Goal: Task Accomplishment & Management: Complete application form

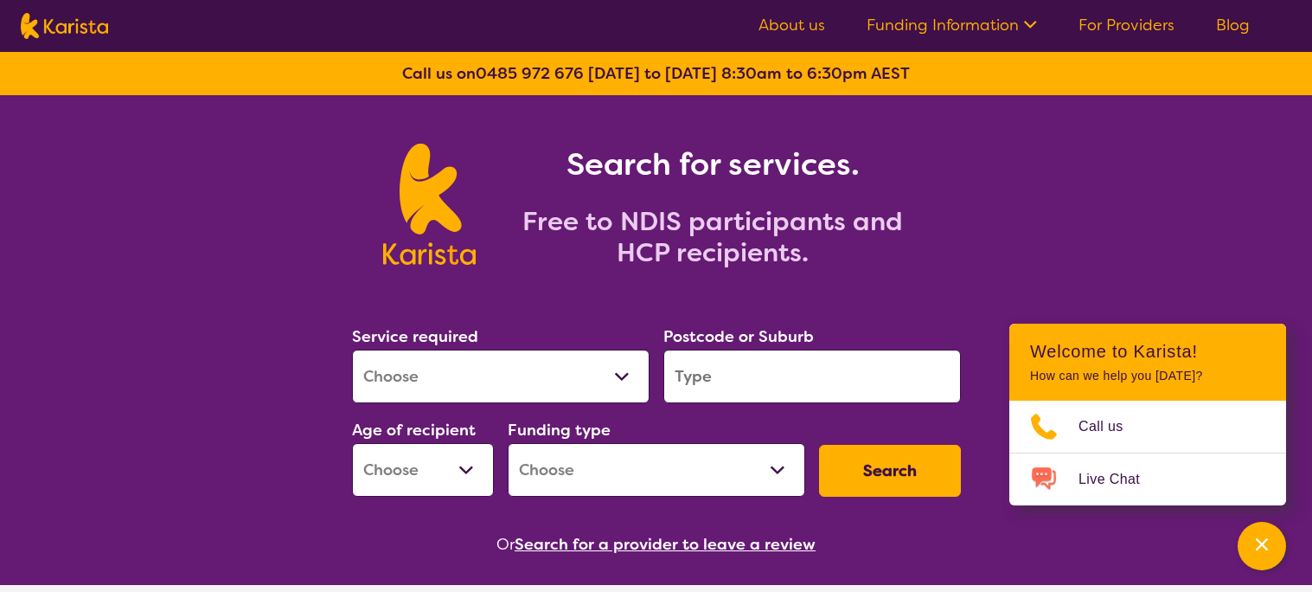
click at [610, 390] on select "Allied Health Assistant Assessment ([MEDICAL_DATA] or [MEDICAL_DATA]) Behaviour…" at bounding box center [501, 376] width 298 height 54
select select "Support worker"
click at [352, 349] on select "Allied Health Assistant Assessment ([MEDICAL_DATA] or [MEDICAL_DATA]) Behaviour…" at bounding box center [501, 376] width 298 height 54
click at [772, 383] on input "search" at bounding box center [812, 376] width 298 height 54
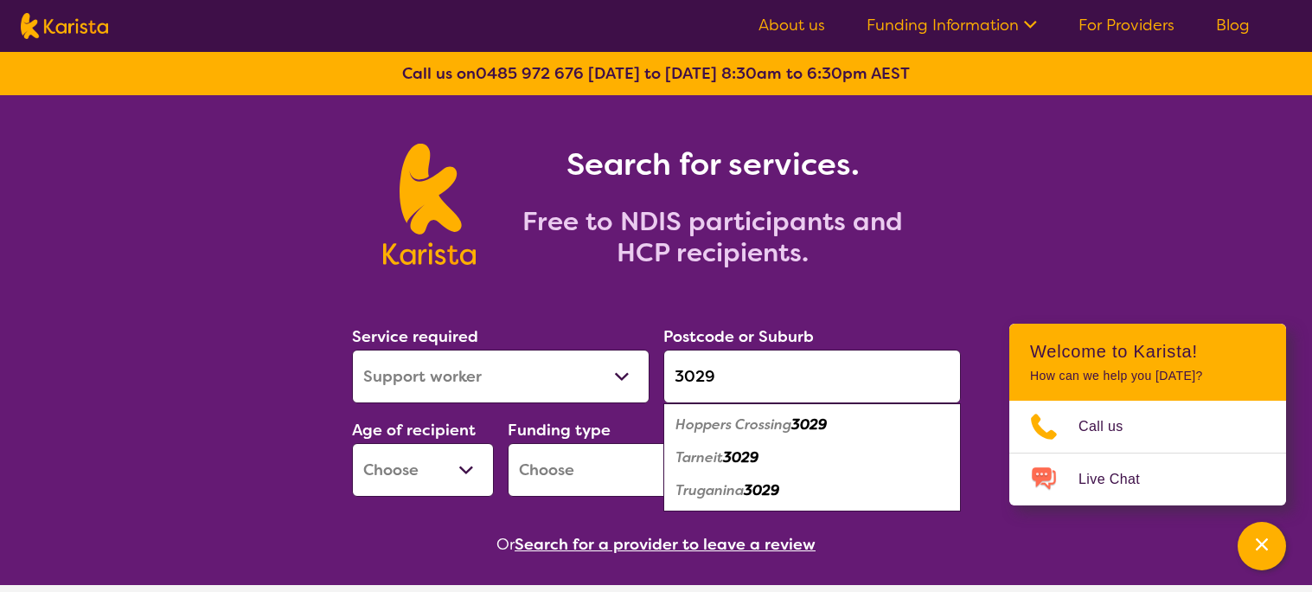
type input "3029"
click at [688, 461] on em "Tarneit" at bounding box center [699, 457] width 48 height 18
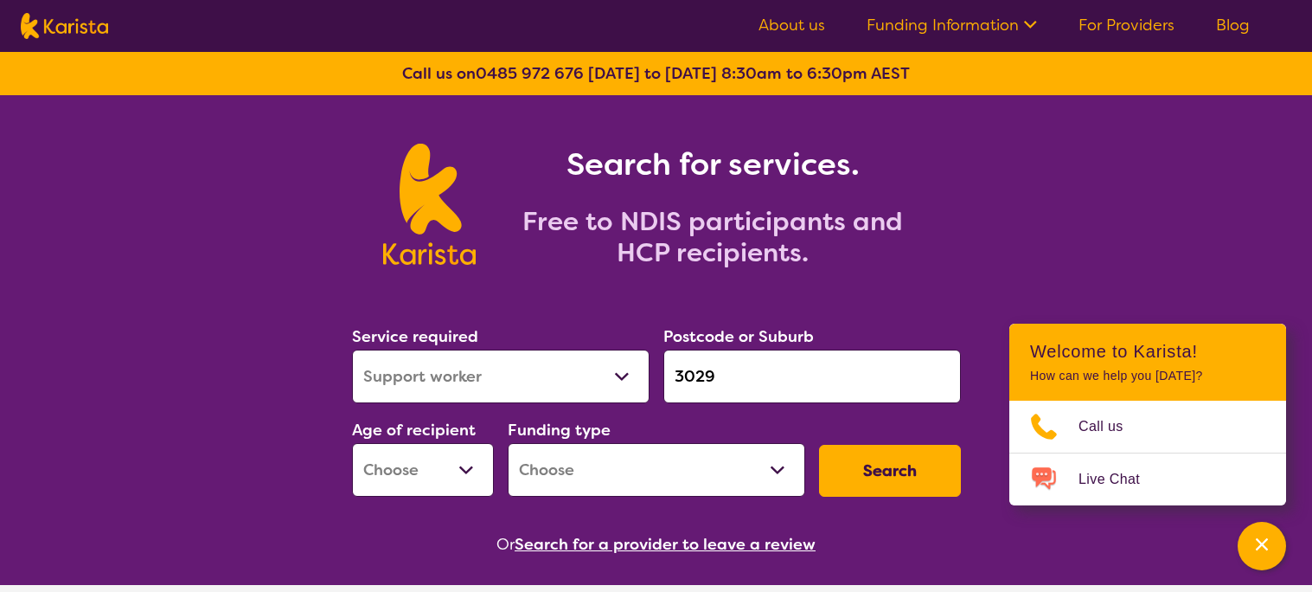
click at [451, 467] on select "Early Childhood - 0 to 9 Child - 10 to 11 Adolescent - 12 to 17 Adult - 18 to 6…" at bounding box center [423, 470] width 142 height 54
select select "EC"
click at [352, 443] on select "Early Childhood - 0 to 9 Child - 10 to 11 Adolescent - 12 to 17 Adult - 18 to 6…" at bounding box center [423, 470] width 142 height 54
click at [780, 480] on select "Home Care Package (HCP) National Disability Insurance Scheme (NDIS) I don't know" at bounding box center [657, 470] width 298 height 54
select select "NDIS"
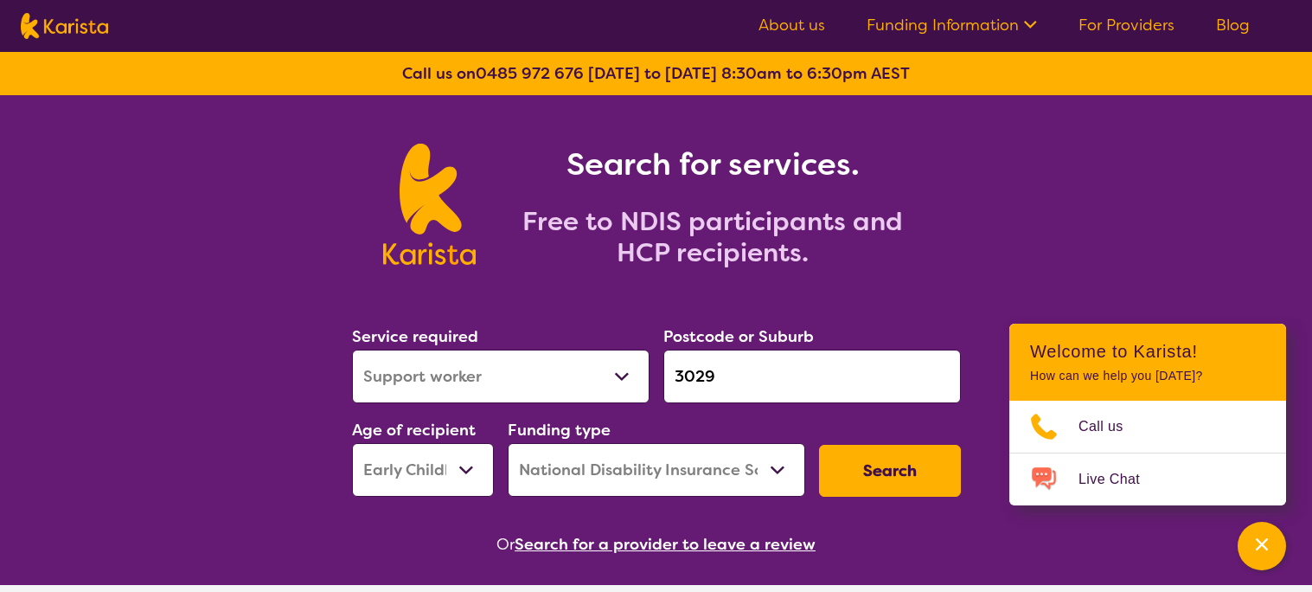
click at [508, 443] on select "Home Care Package (HCP) National Disability Insurance Scheme (NDIS) I don't know" at bounding box center [657, 470] width 298 height 54
click at [845, 465] on button "Search" at bounding box center [890, 471] width 142 height 52
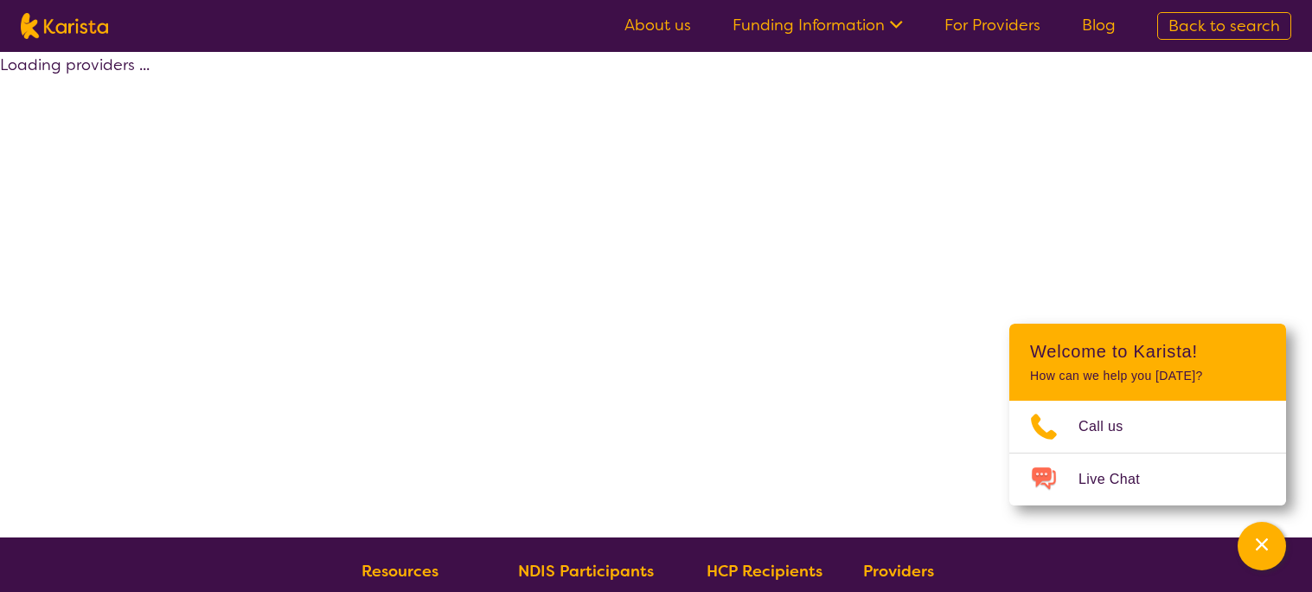
select select "by_score"
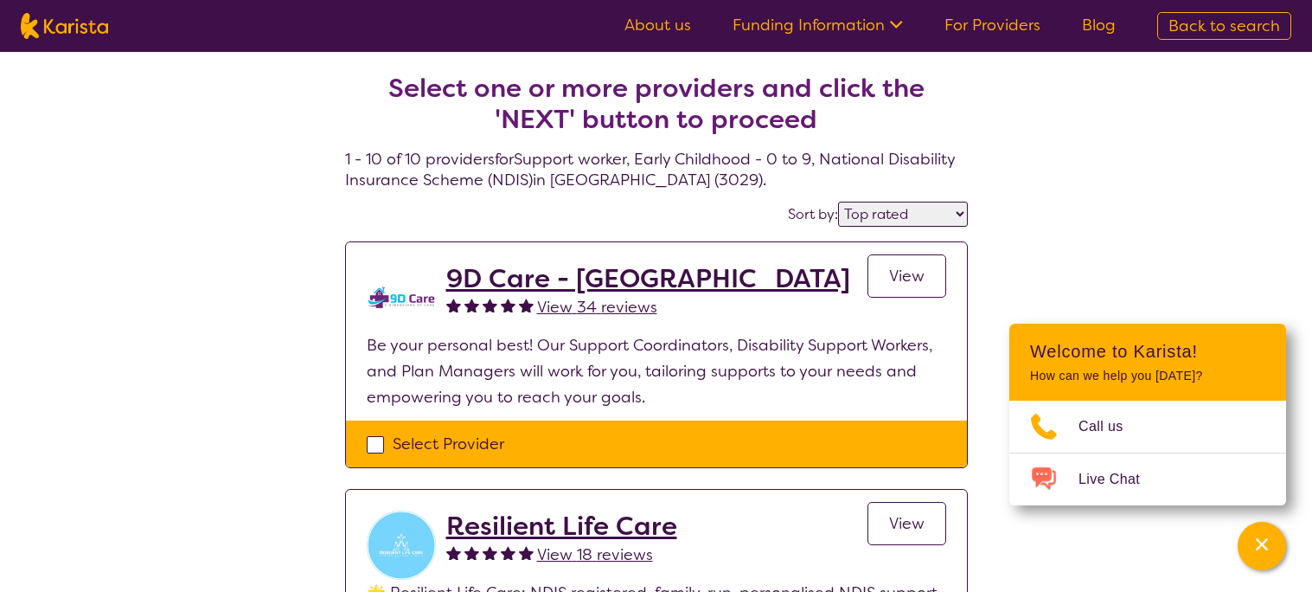
click at [515, 278] on h2 "9D Care - [GEOGRAPHIC_DATA]" at bounding box center [648, 278] width 404 height 31
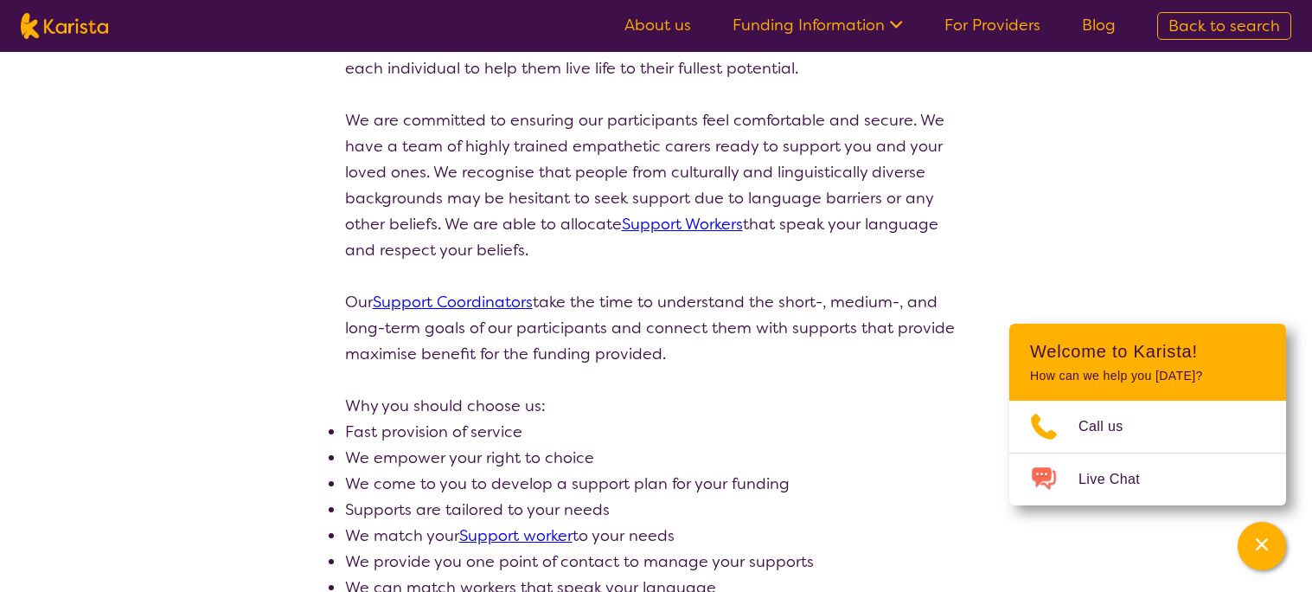
scroll to position [380, 0]
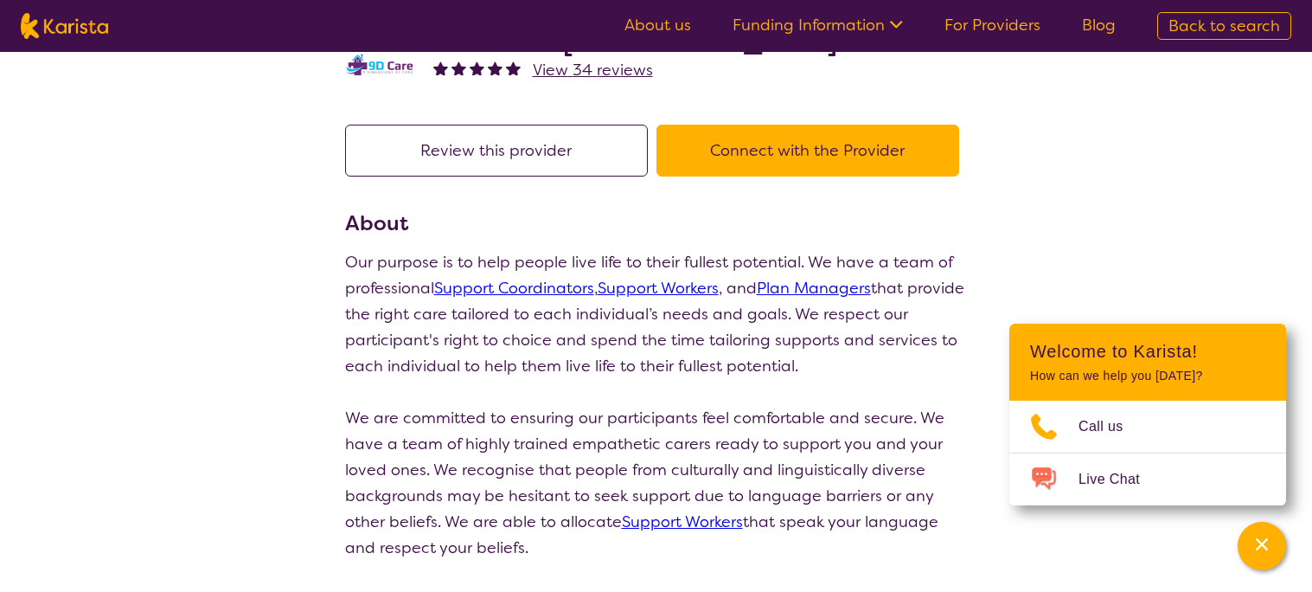
scroll to position [0, 0]
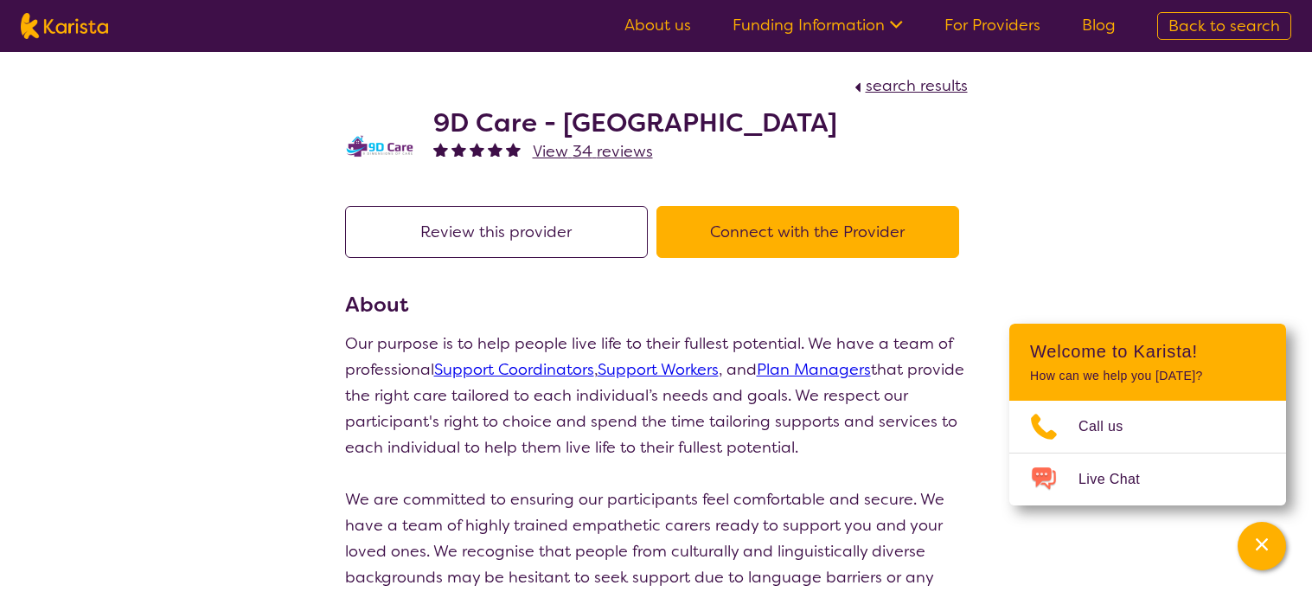
click at [560, 153] on span "View 34 reviews" at bounding box center [593, 151] width 120 height 21
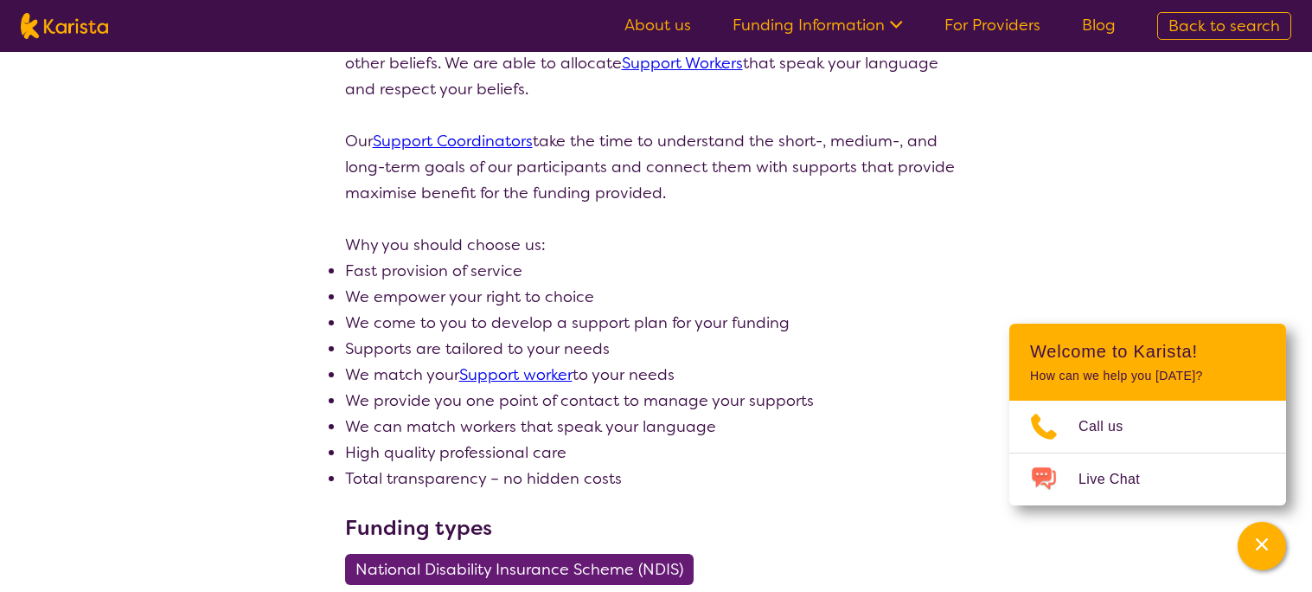
scroll to position [518, 0]
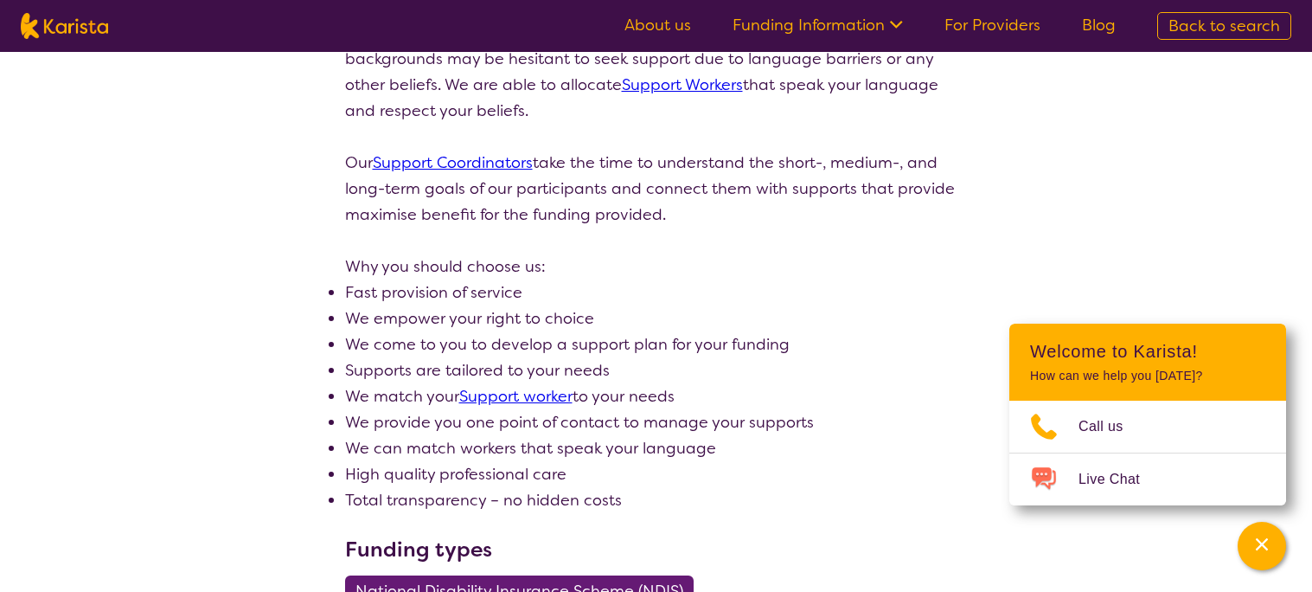
click at [540, 396] on link "Support worker" at bounding box center [515, 396] width 113 height 21
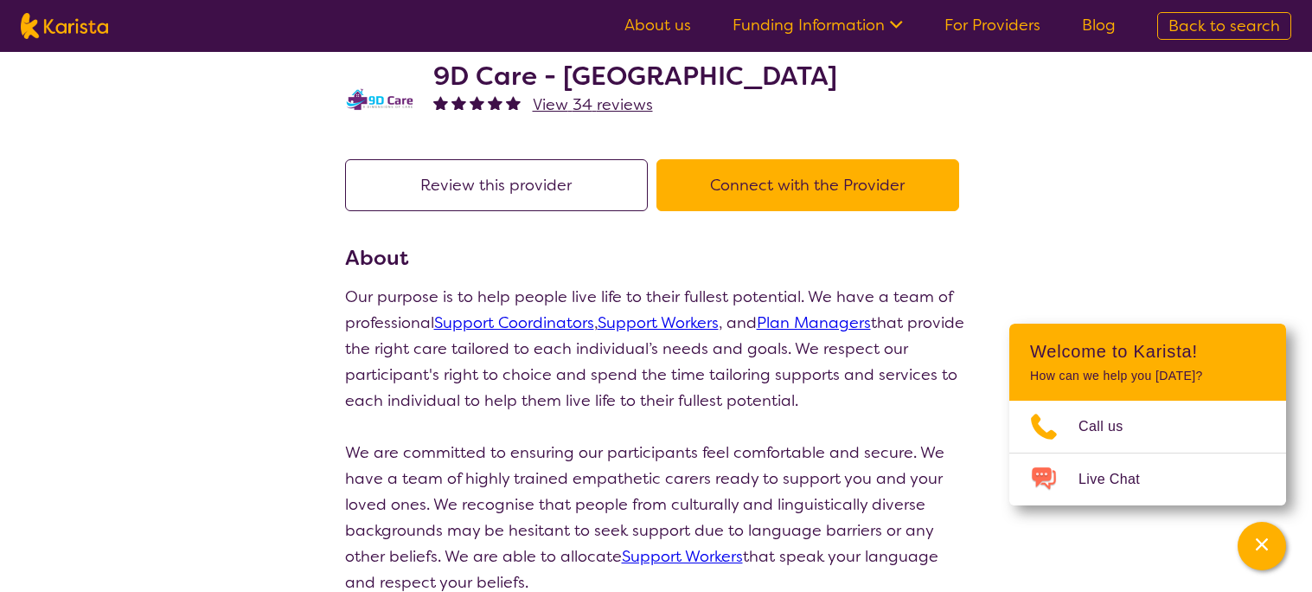
scroll to position [0, 0]
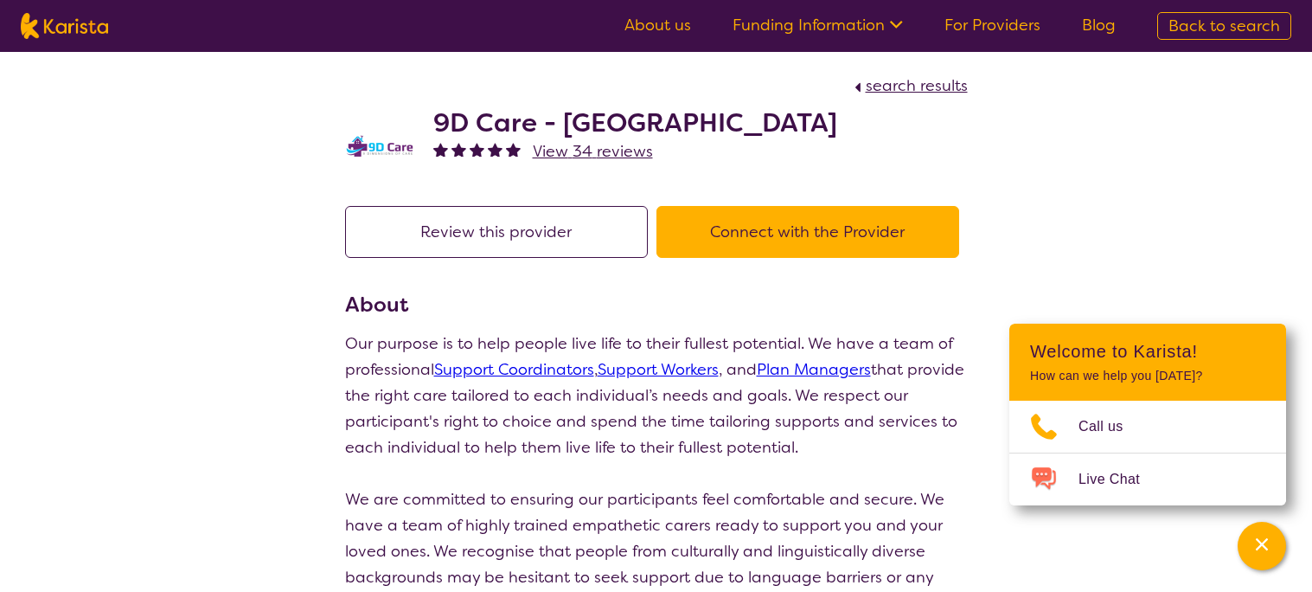
click at [769, 242] on button "Connect with the Provider" at bounding box center [807, 232] width 303 height 52
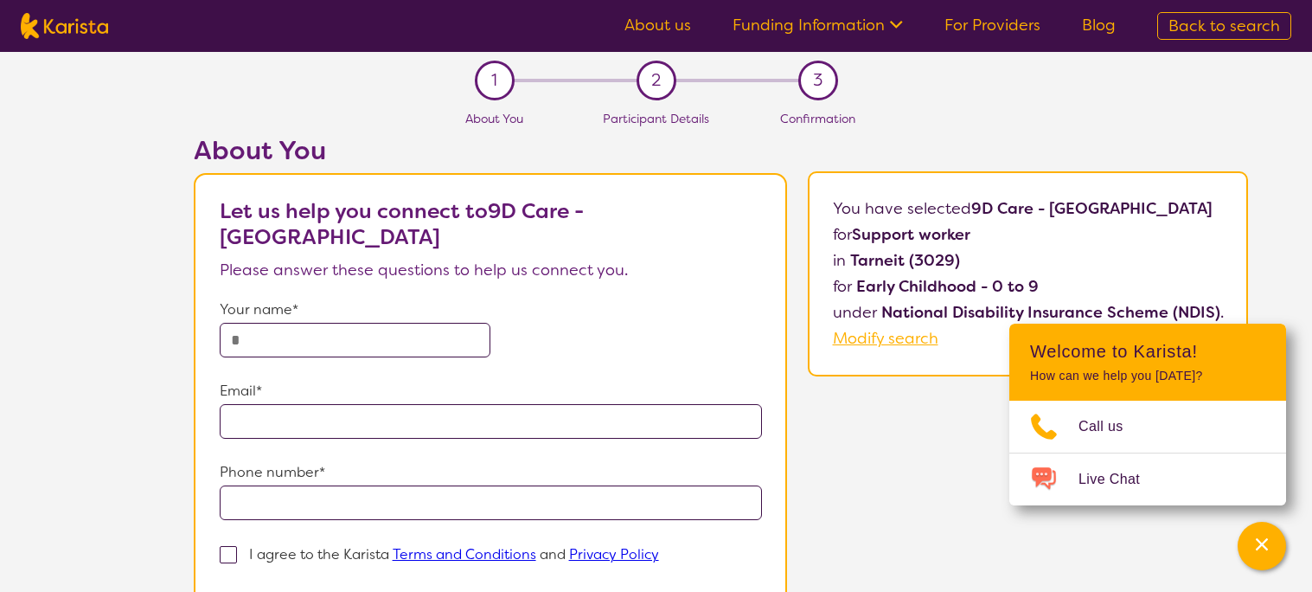
click at [364, 323] on input "text" at bounding box center [356, 340] width 272 height 35
type input "*******"
click at [363, 404] on input "email" at bounding box center [491, 421] width 542 height 35
type input "**********"
click at [315, 485] on input "tel" at bounding box center [491, 502] width 542 height 35
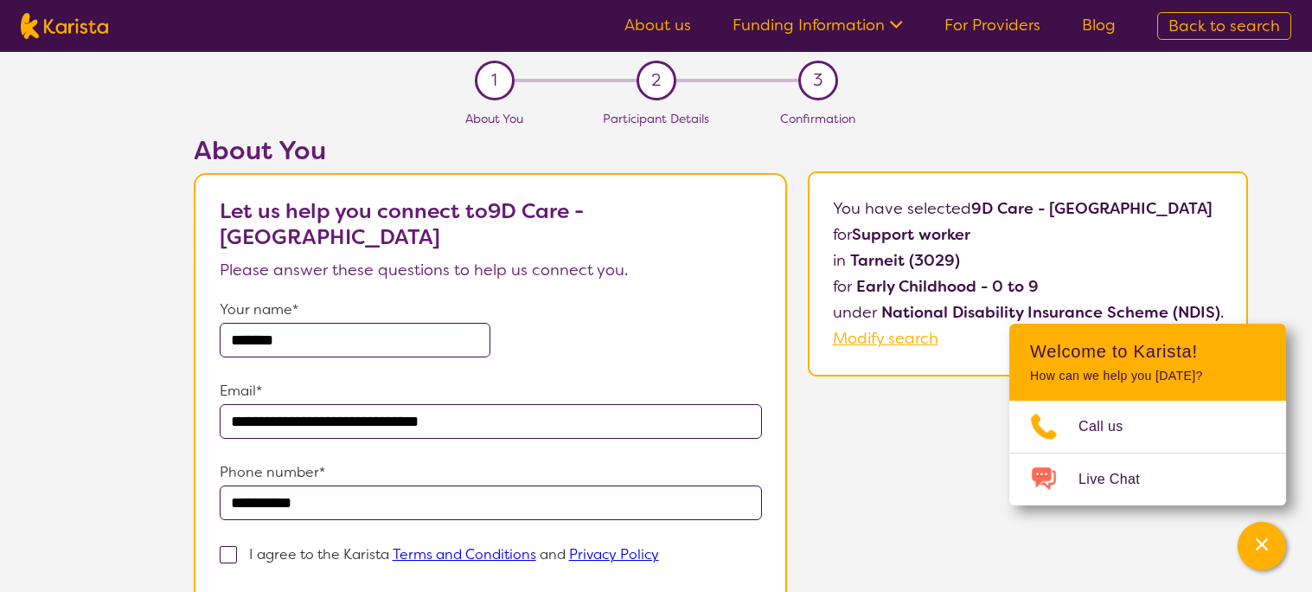
type input "**********"
click at [237, 546] on span at bounding box center [228, 554] width 17 height 17
click at [659, 547] on input "I agree to the Karista Terms and Conditions and Privacy Policy" at bounding box center [664, 552] width 11 height 11
checkbox input "true"
click at [201, 437] on div "**********" at bounding box center [721, 423] width 1182 height 576
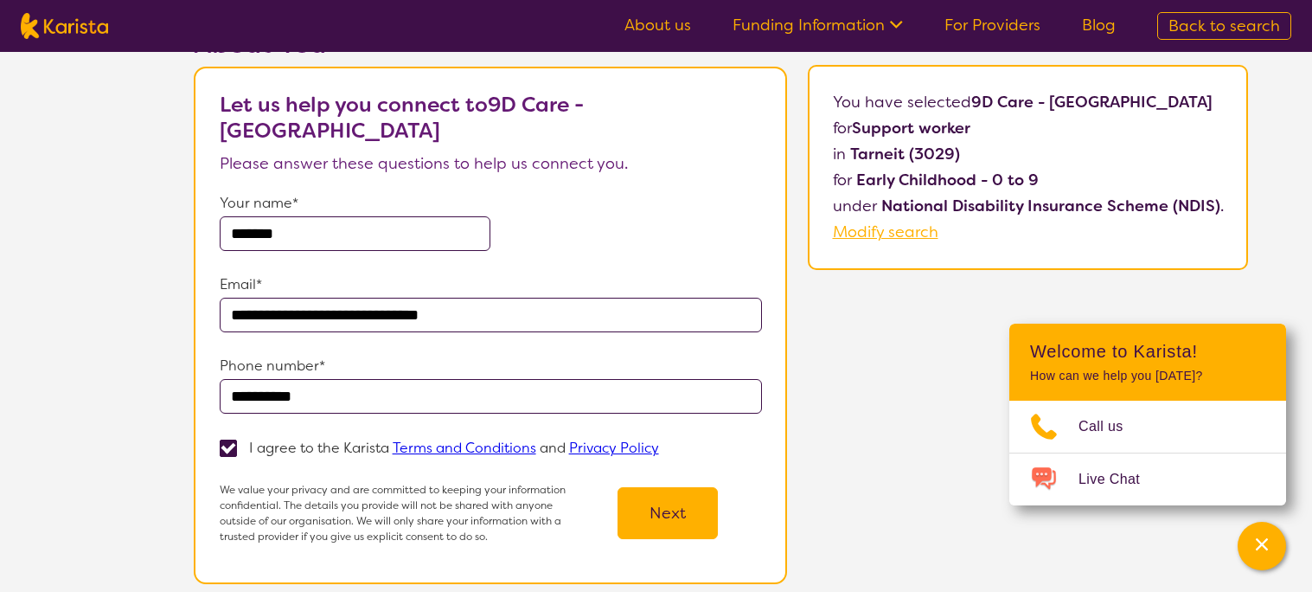
scroll to position [103, 0]
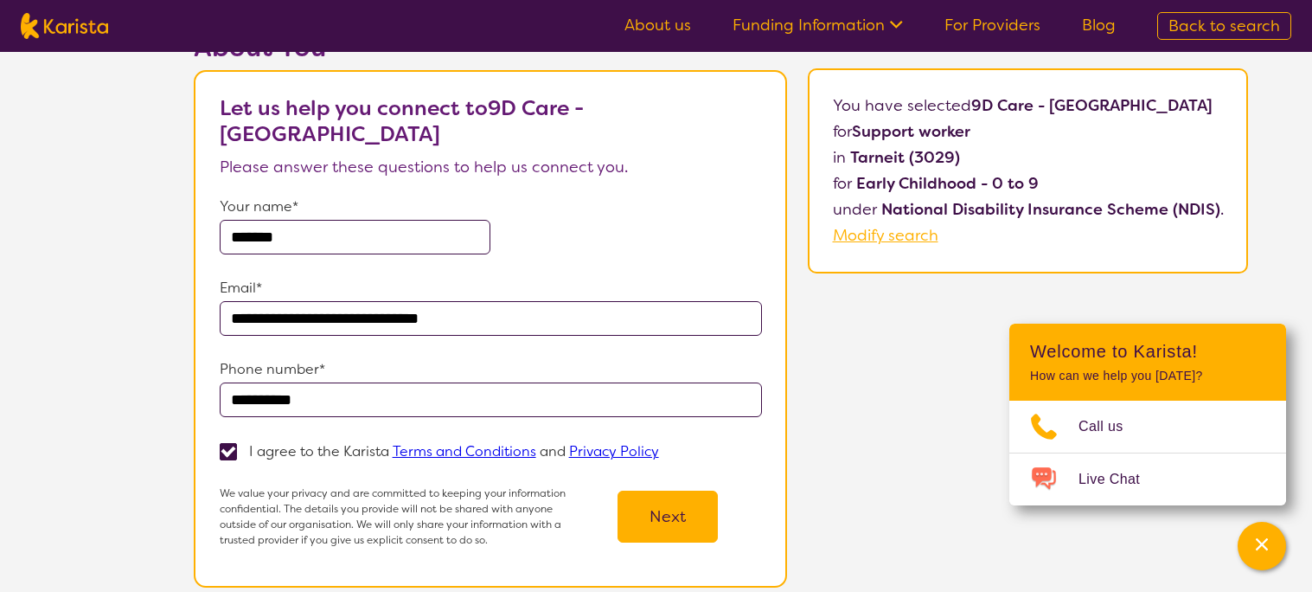
click at [681, 518] on button "Next" at bounding box center [667, 516] width 100 height 52
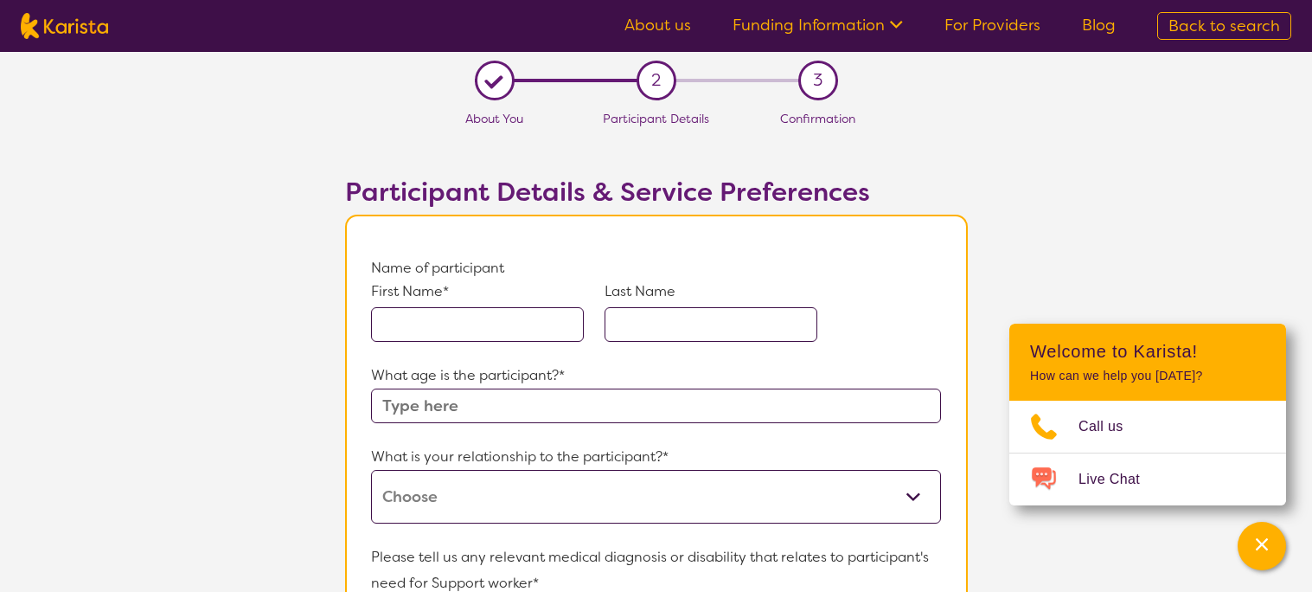
click at [489, 313] on input "text" at bounding box center [477, 324] width 213 height 35
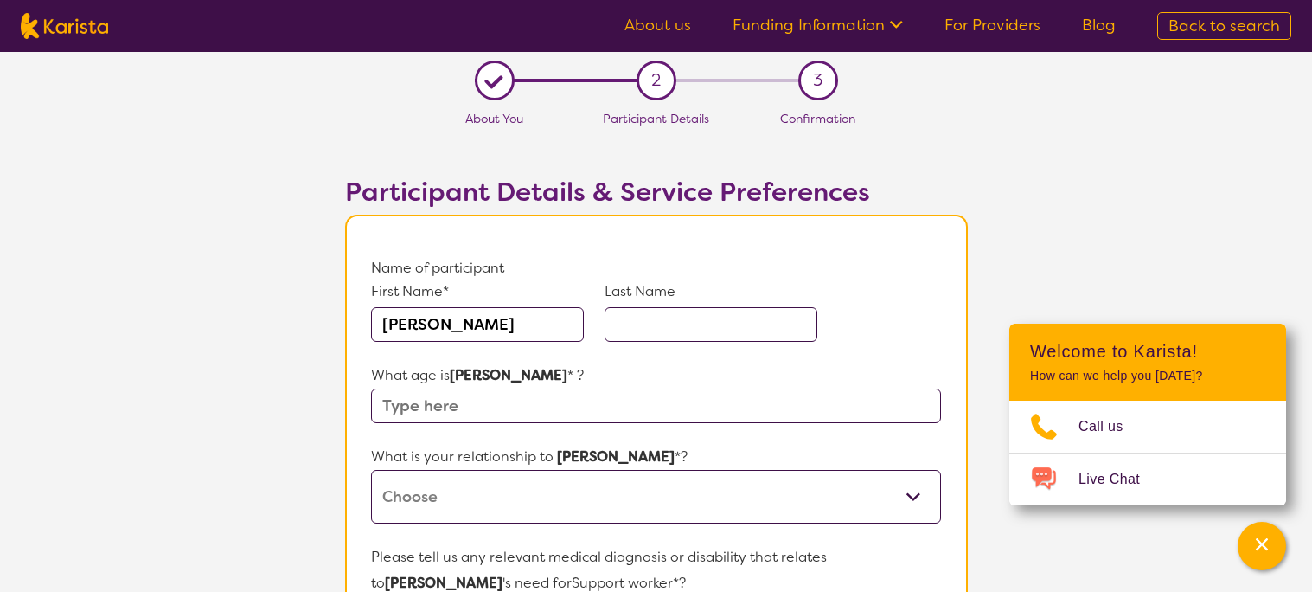
type input "[PERSON_NAME]"
click at [669, 338] on input "text" at bounding box center [711, 324] width 213 height 35
type input "[PERSON_NAME]"
click at [509, 404] on input "text" at bounding box center [655, 405] width 569 height 35
type input "6"
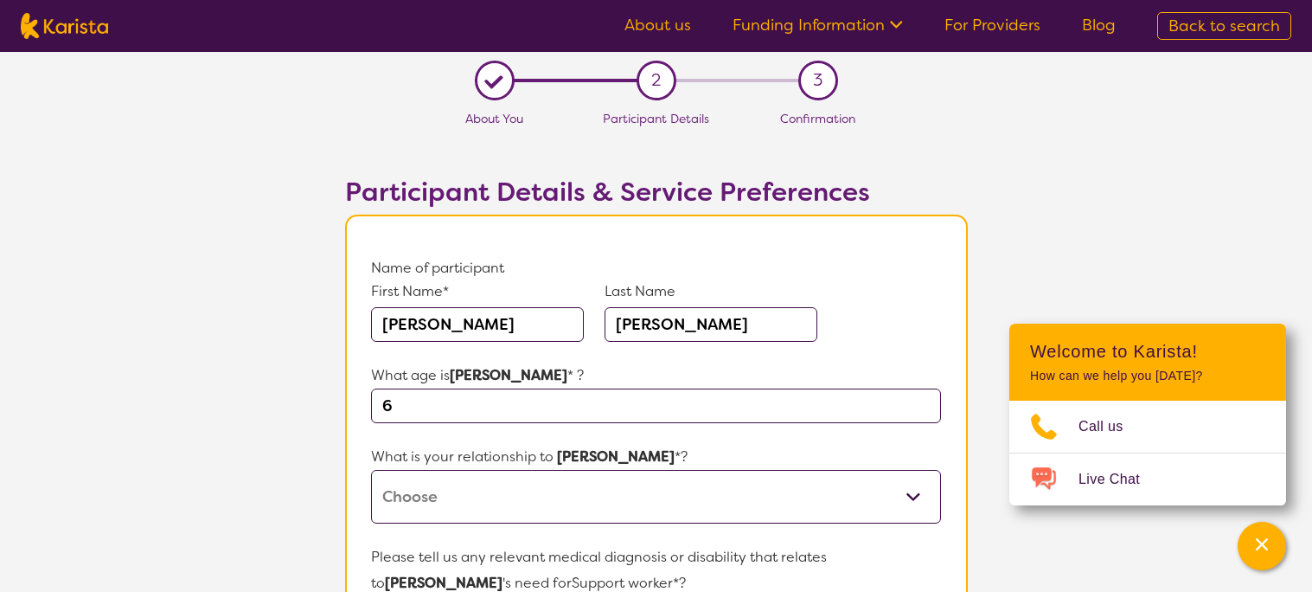
click at [502, 490] on select "This request is for myself I am their parent I am their child I am their spouse…" at bounding box center [655, 497] width 569 height 54
select select "I am their parent"
click at [371, 470] on select "This request is for myself I am their parent I am their child I am their spouse…" at bounding box center [655, 497] width 569 height 54
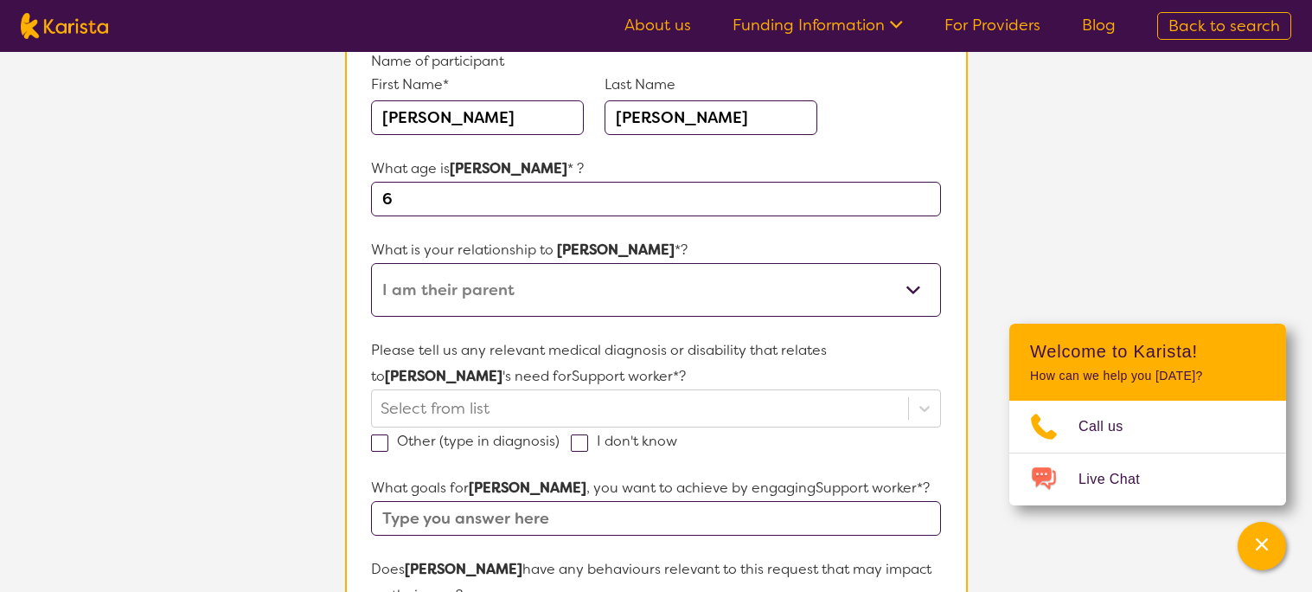
scroll to position [241, 0]
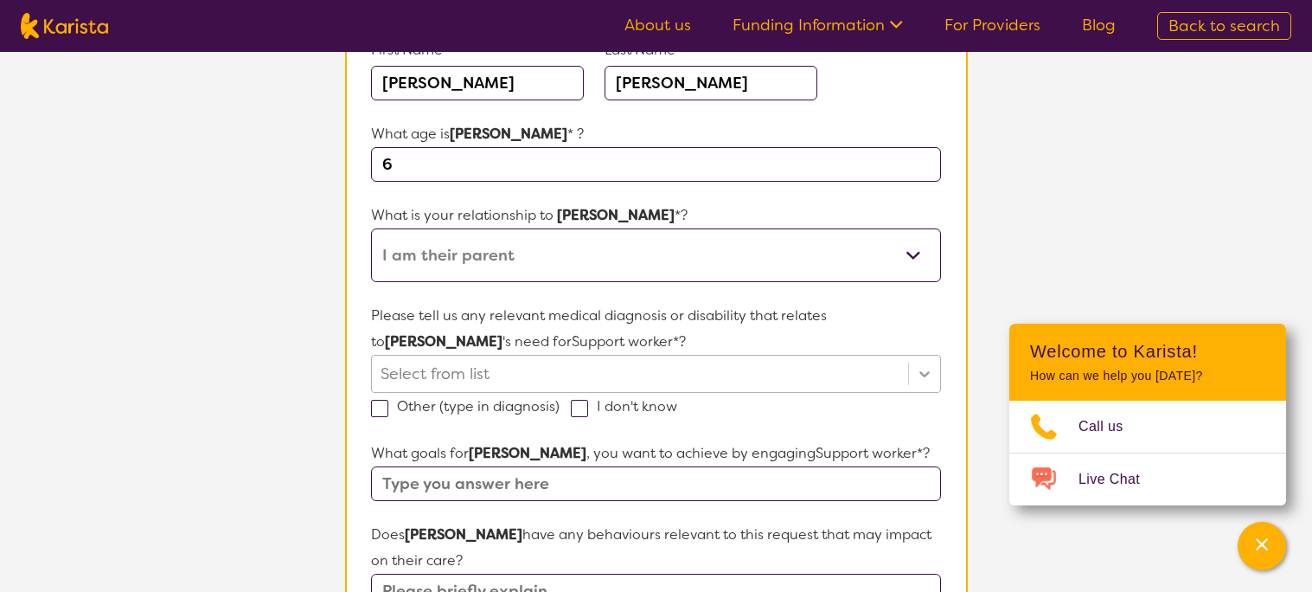
click at [936, 376] on div "Select from list" at bounding box center [655, 374] width 569 height 38
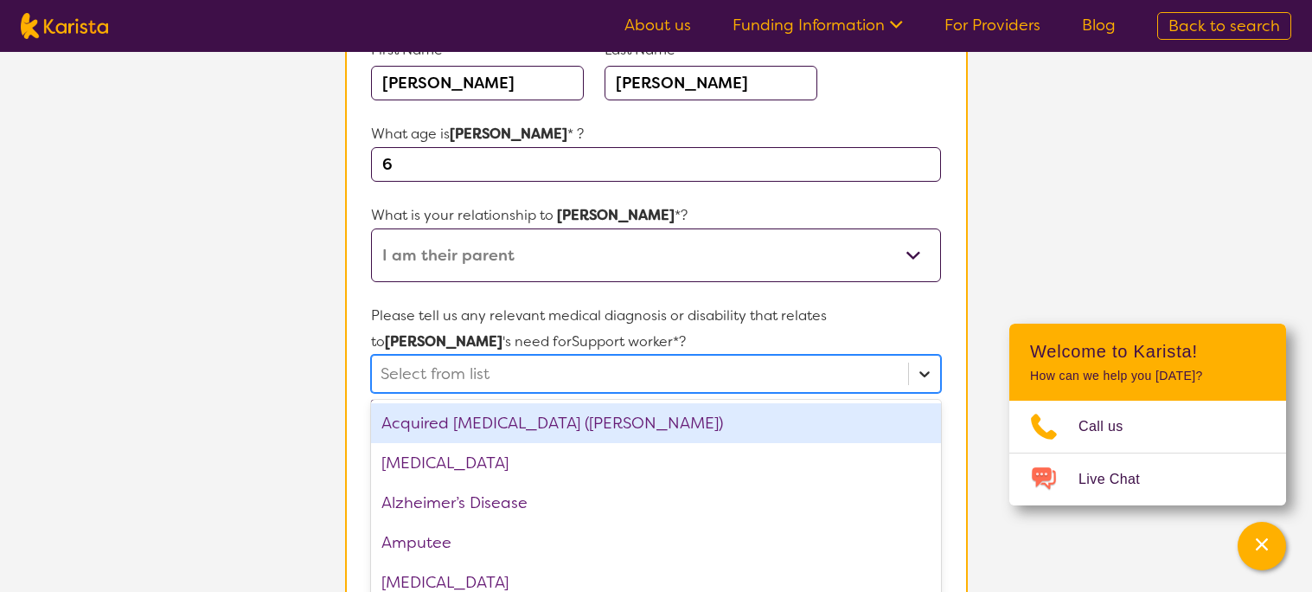
scroll to position [314, 0]
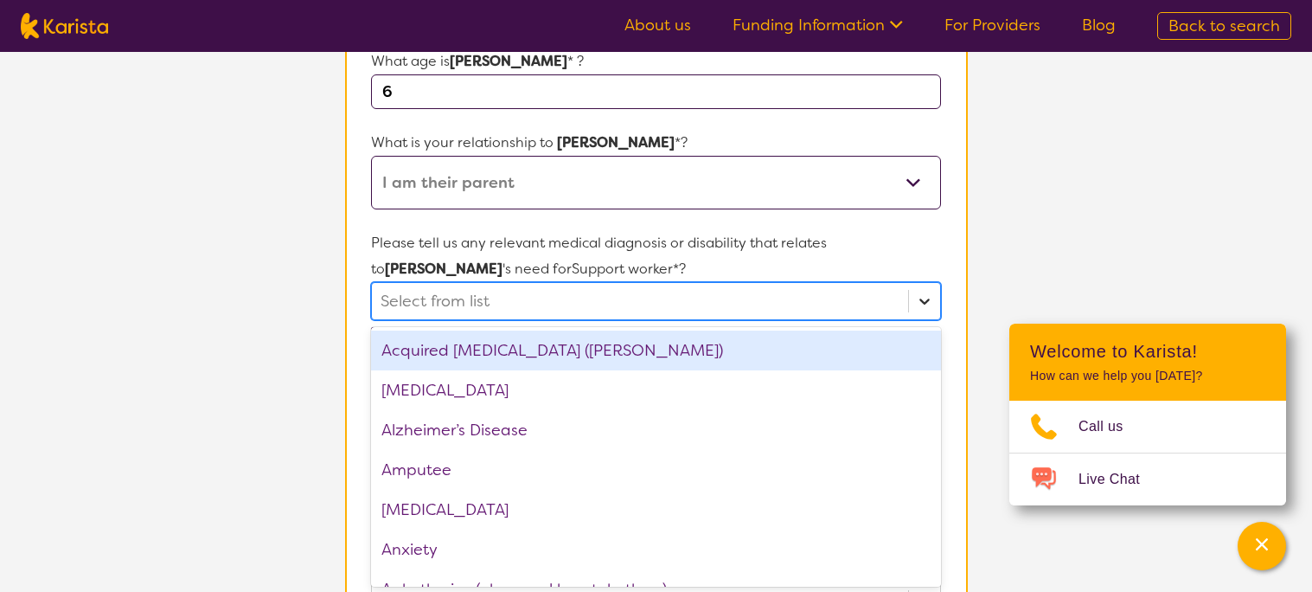
click at [936, 376] on div "[MEDICAL_DATA]" at bounding box center [655, 390] width 569 height 40
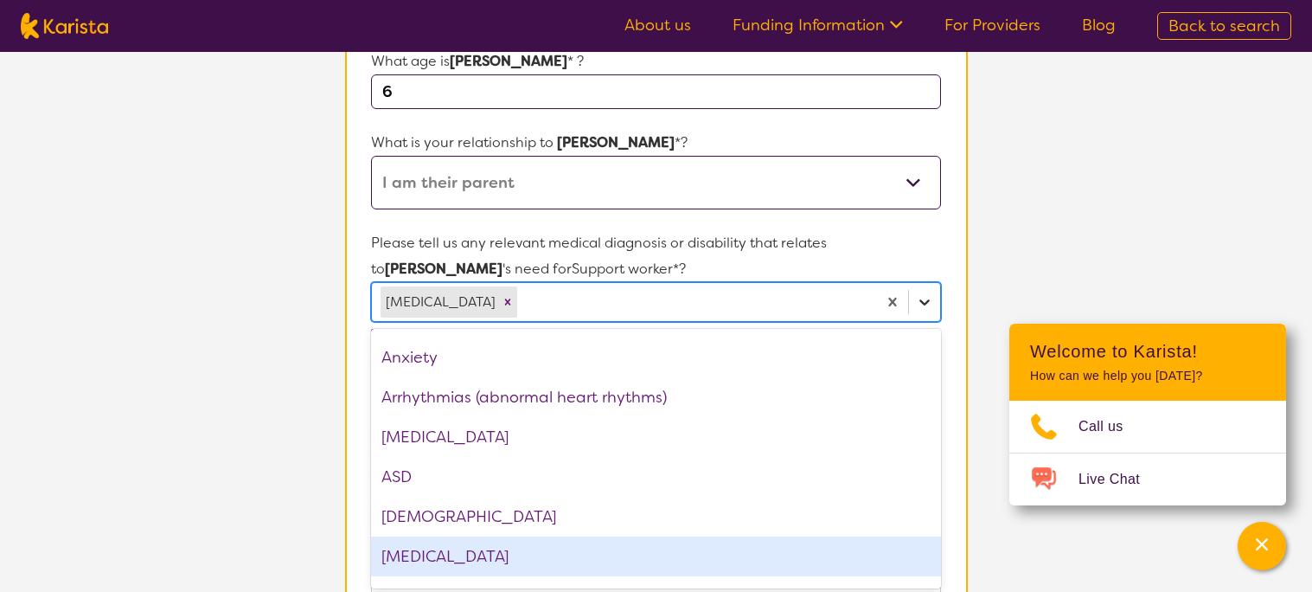
scroll to position [195, 0]
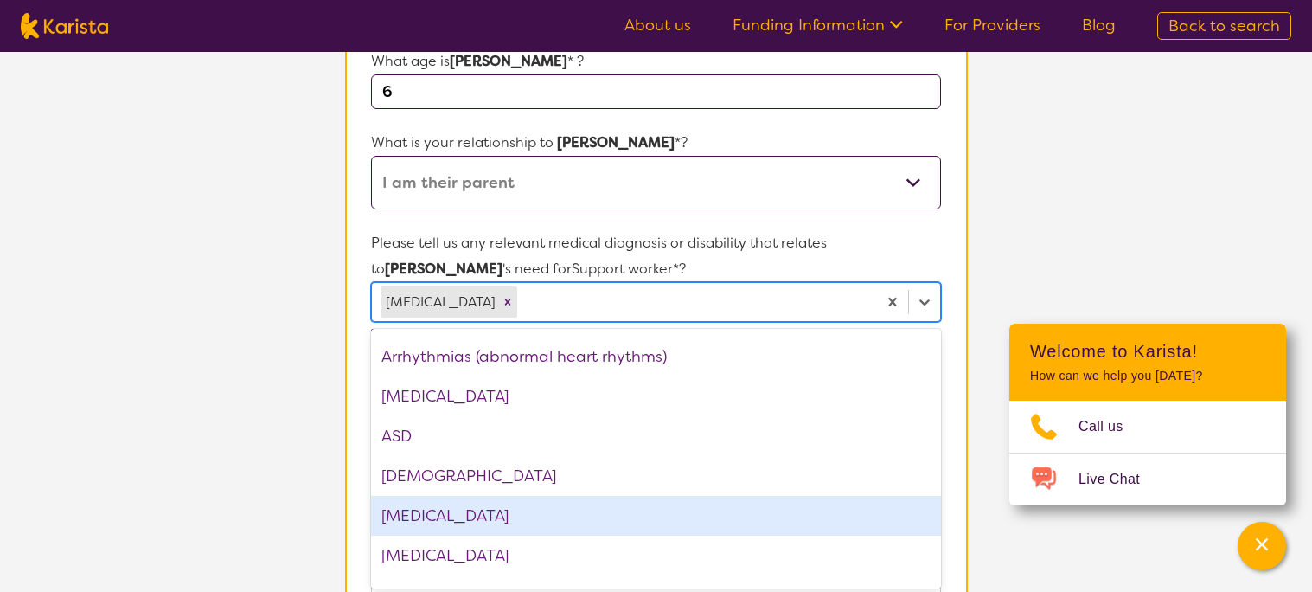
click at [684, 524] on div "[MEDICAL_DATA]" at bounding box center [655, 516] width 569 height 40
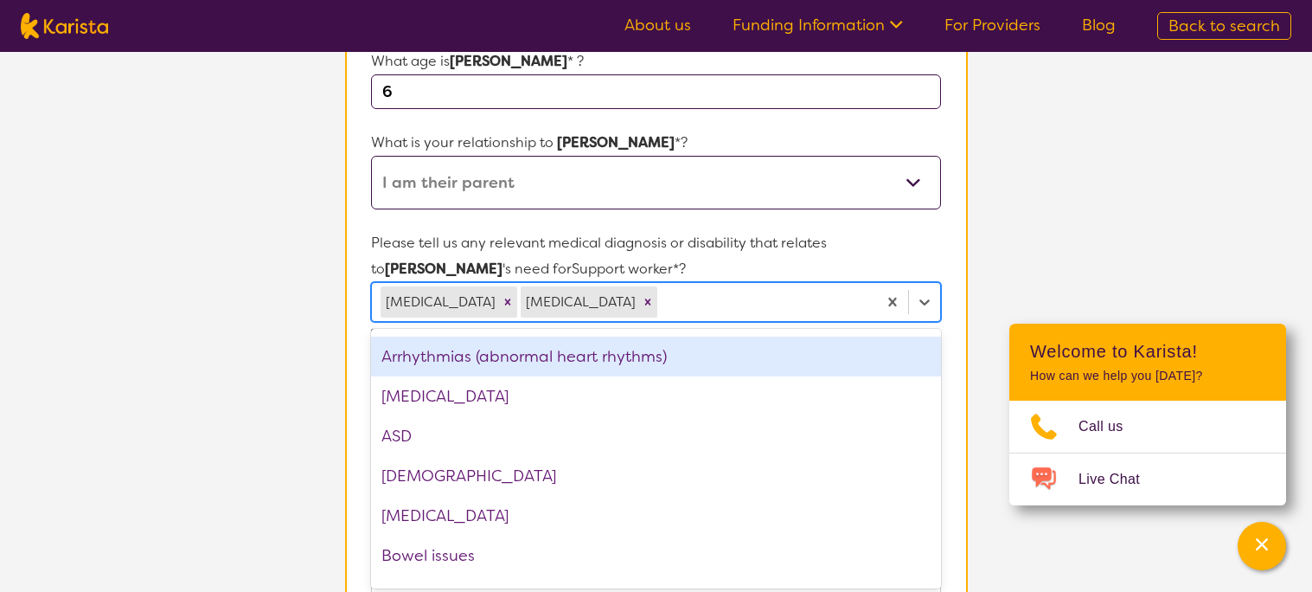
click at [983, 379] on section "Participant Details & Service Preferences Name of participant First Name* [PERS…" at bounding box center [656, 542] width 664 height 1443
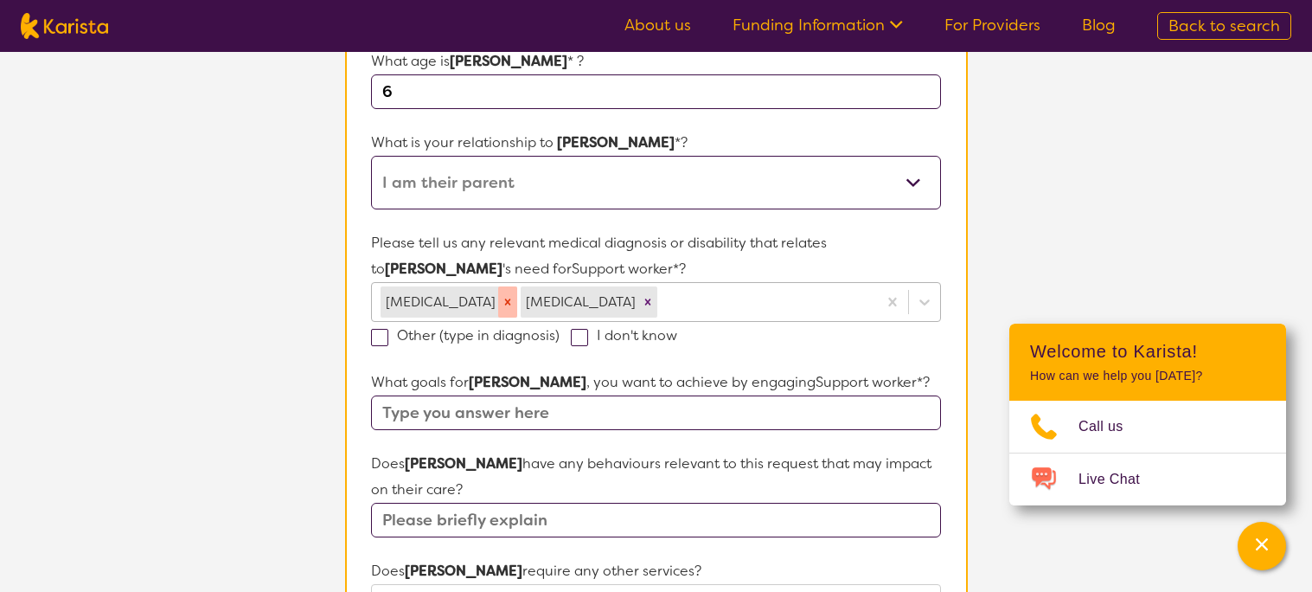
click at [502, 299] on icon "Remove ADHD" at bounding box center [508, 302] width 12 height 12
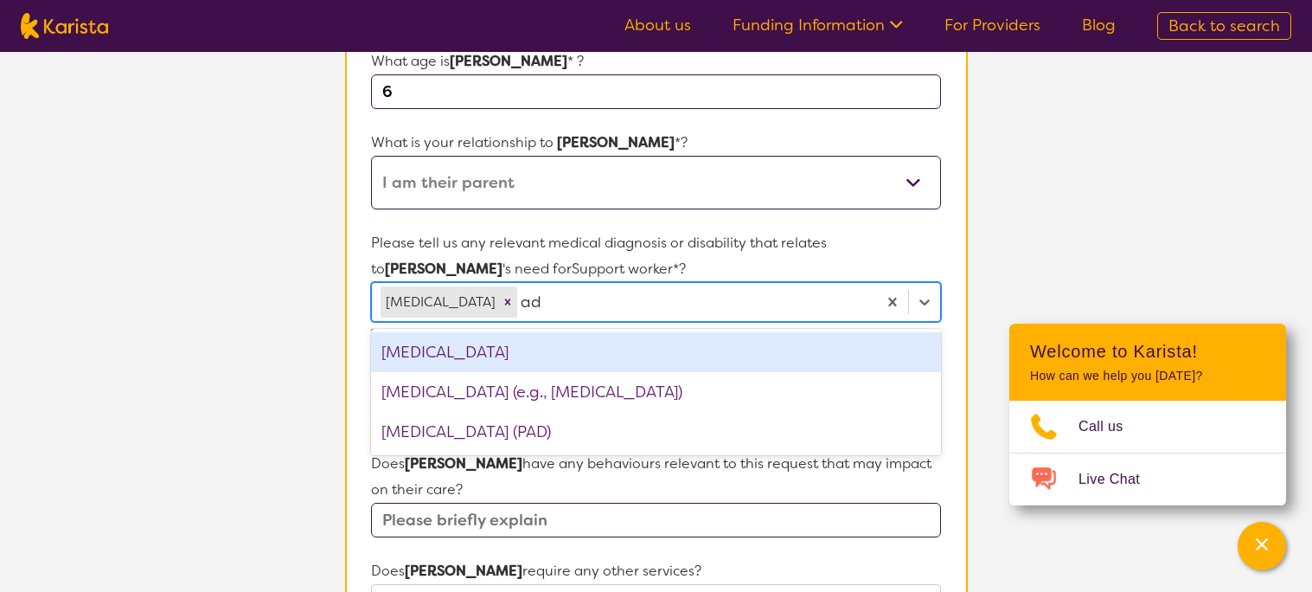
type input "adh"
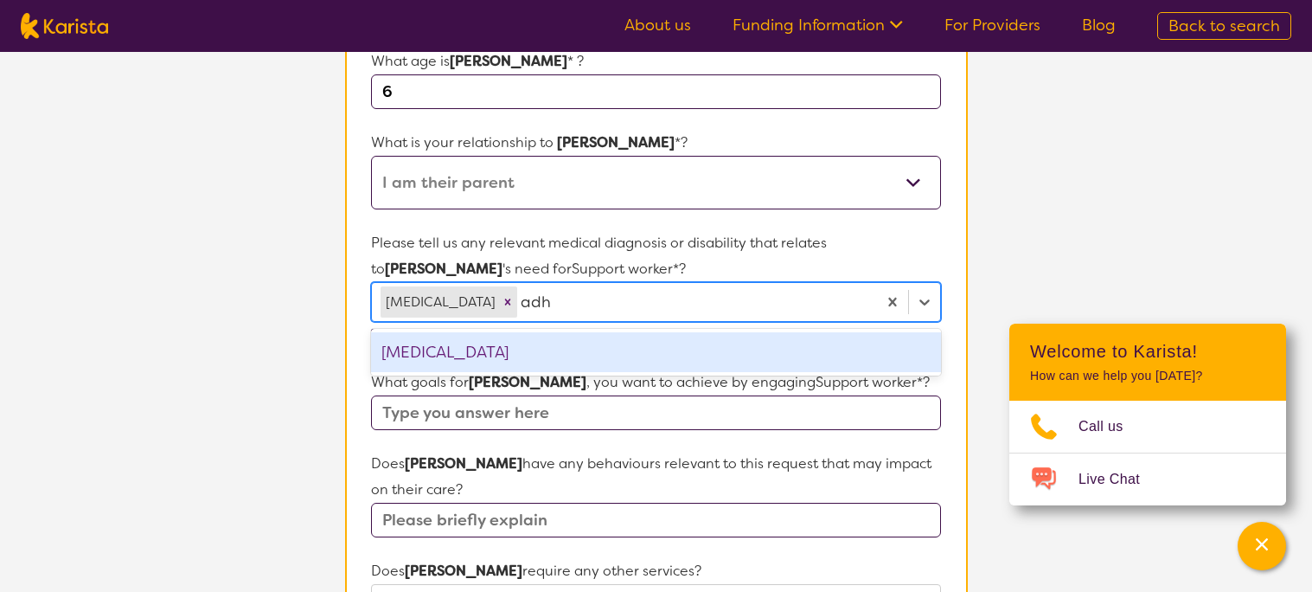
click at [597, 343] on div "[MEDICAL_DATA]" at bounding box center [655, 352] width 569 height 40
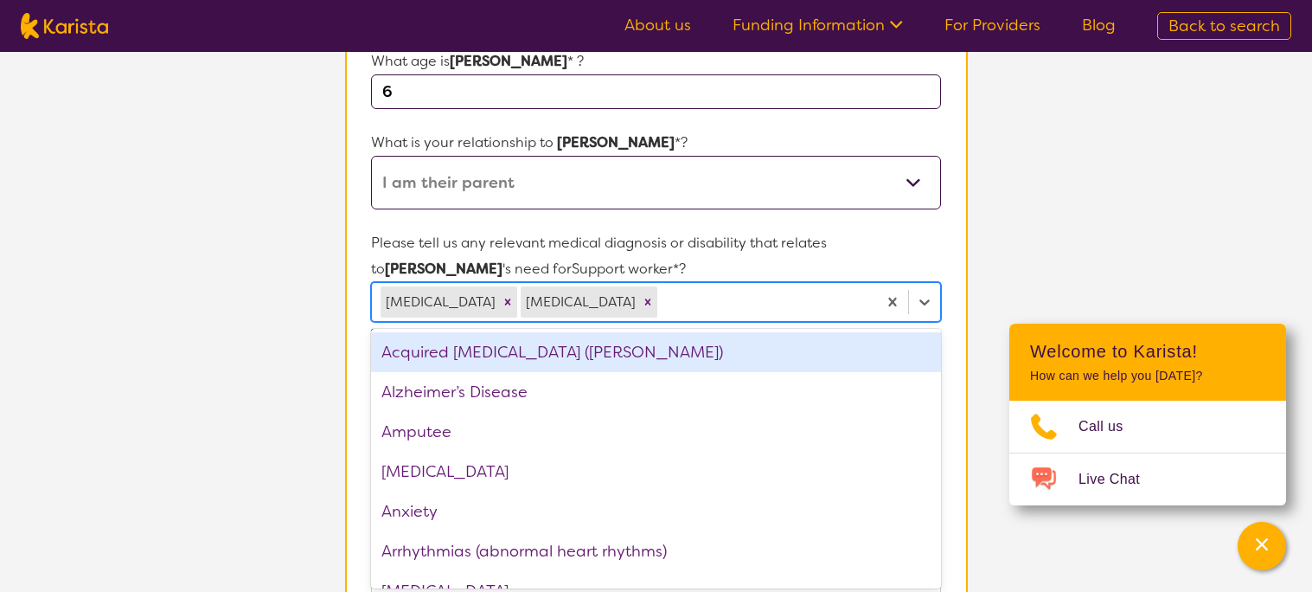
click at [984, 356] on section "Participant Details & Service Preferences Name of participant First Name* [PERS…" at bounding box center [656, 542] width 664 height 1443
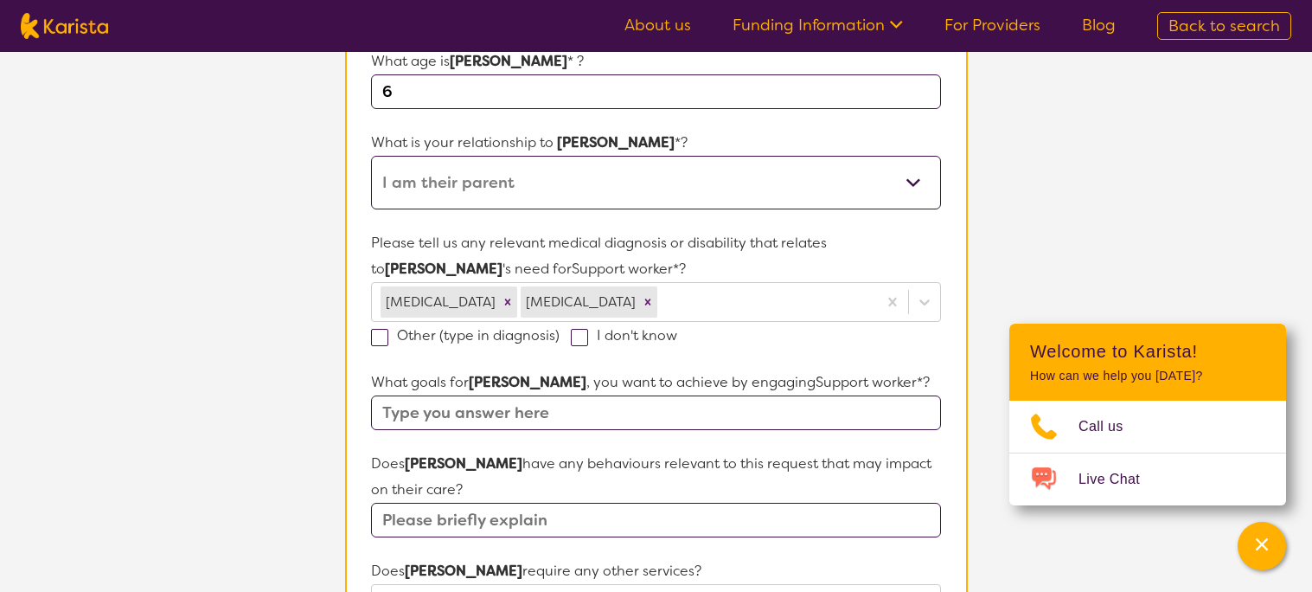
click at [384, 333] on span at bounding box center [379, 337] width 17 height 17
click at [560, 333] on input "Other (type in diagnosis)" at bounding box center [565, 334] width 11 height 11
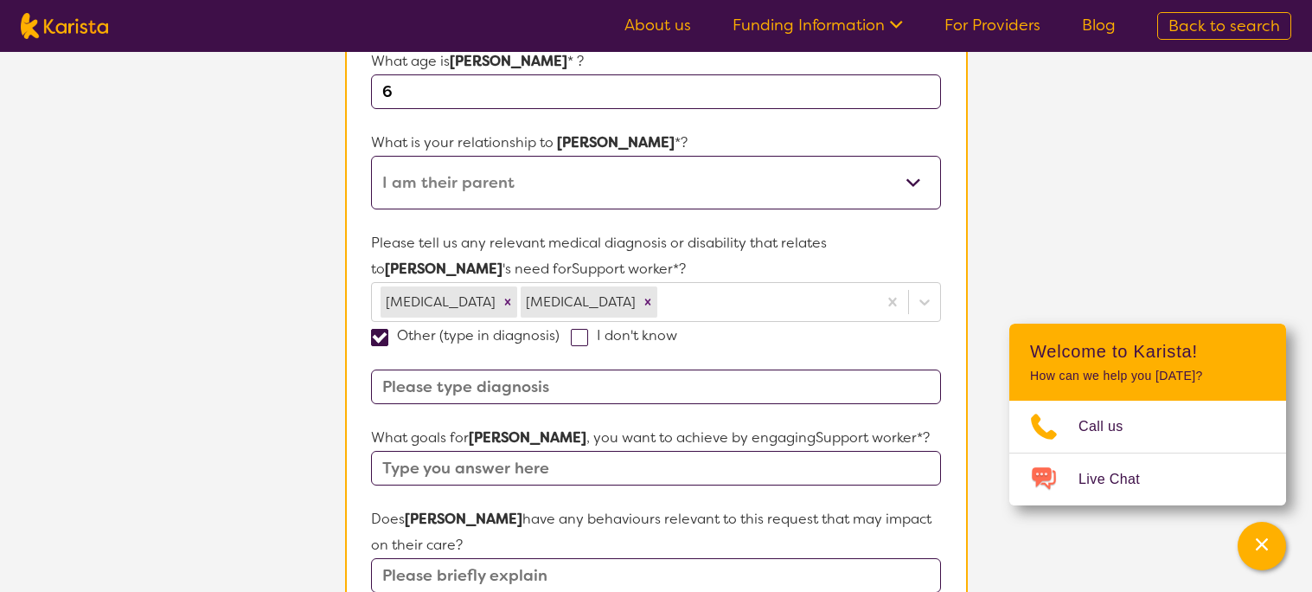
click at [381, 334] on span at bounding box center [379, 337] width 17 height 17
click at [560, 334] on input "Other (type in diagnosis)" at bounding box center [565, 334] width 11 height 11
checkbox input "false"
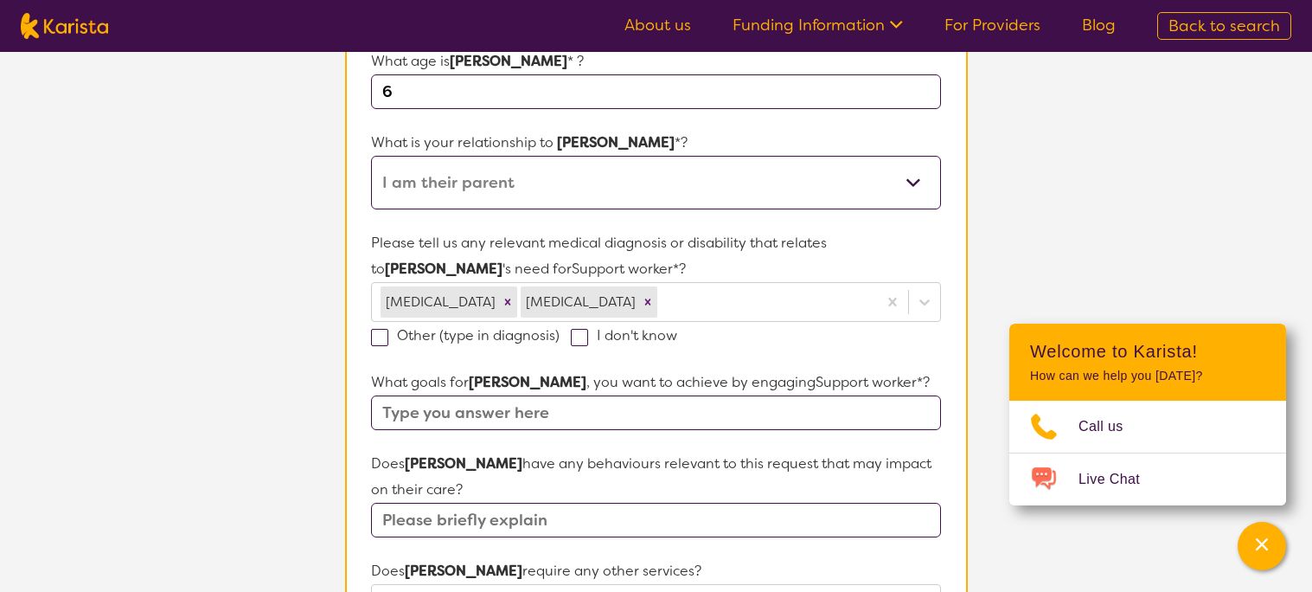
click at [821, 406] on input "text" at bounding box center [655, 412] width 569 height 35
click at [1005, 426] on section "L About You 2 Participant Details 3 Confirmation Participant Details & Service …" at bounding box center [656, 501] width 1312 height 1526
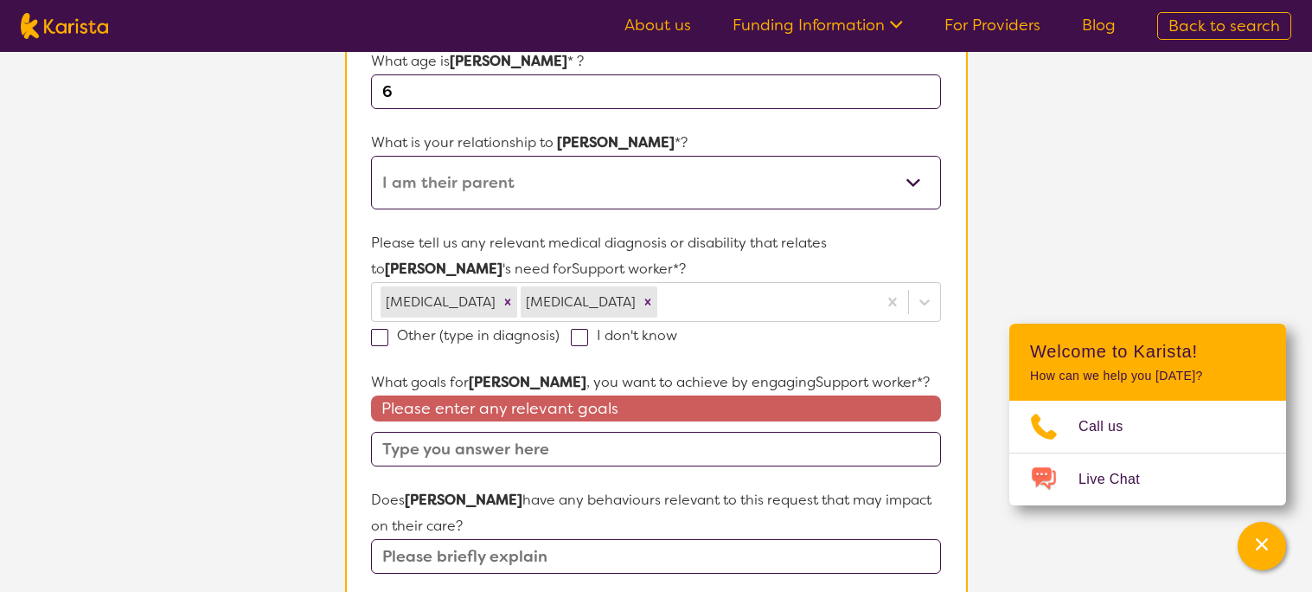
click at [982, 413] on section "Participant Details & Service Preferences Name of participant First Name* [PERS…" at bounding box center [656, 561] width 664 height 1480
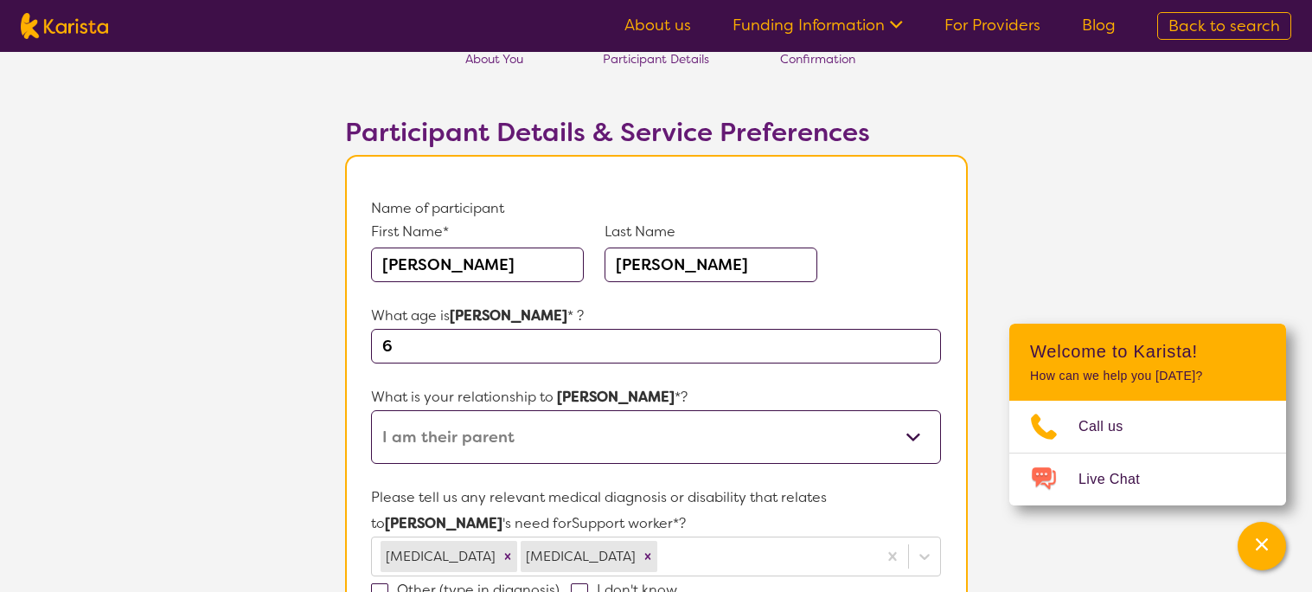
scroll to position [0, 0]
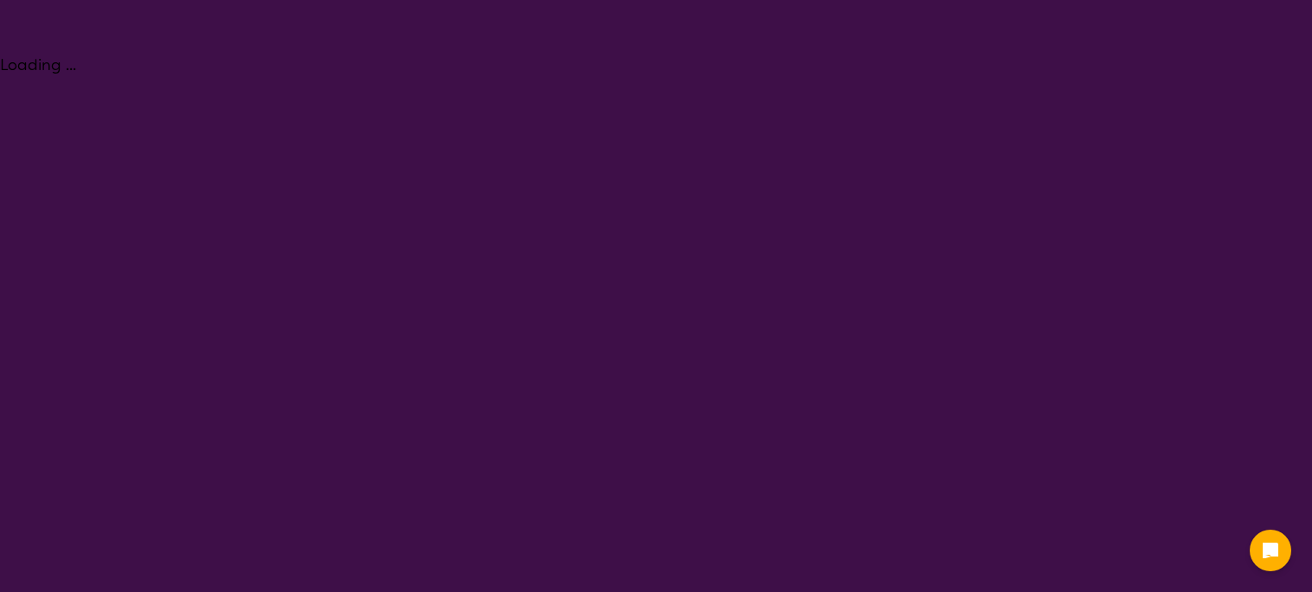
select select "Support worker"
select select "EC"
select select "NDIS"
select select "Support worker"
select select "EC"
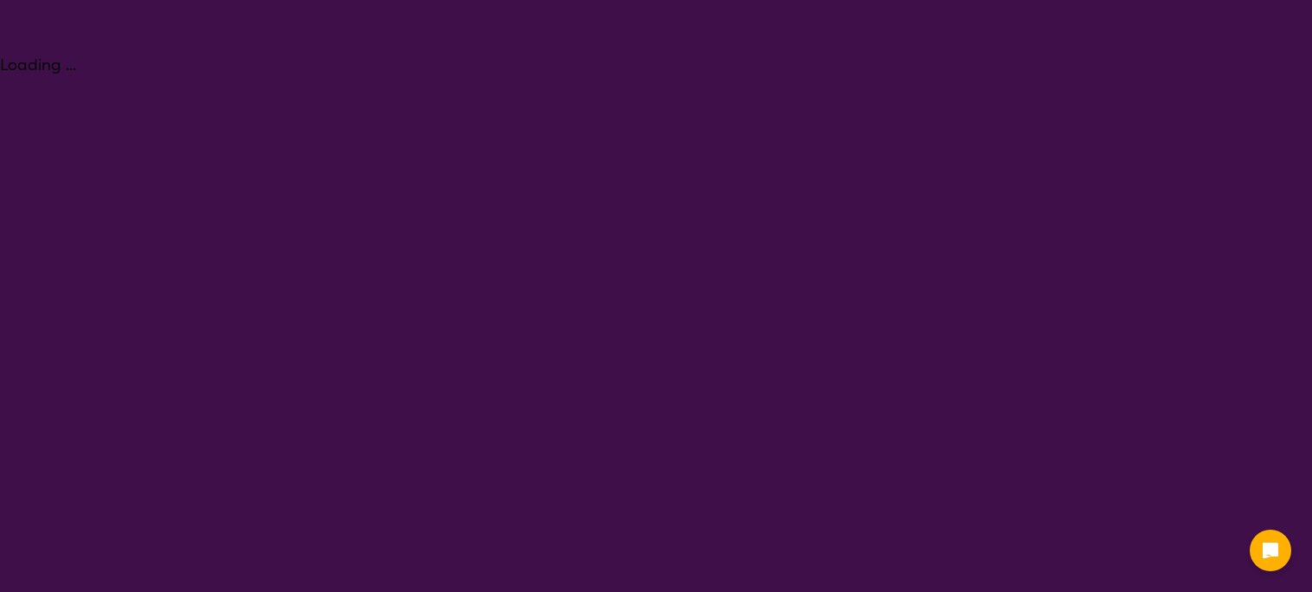
select select "NDIS"
